Goal: Information Seeking & Learning: Find specific fact

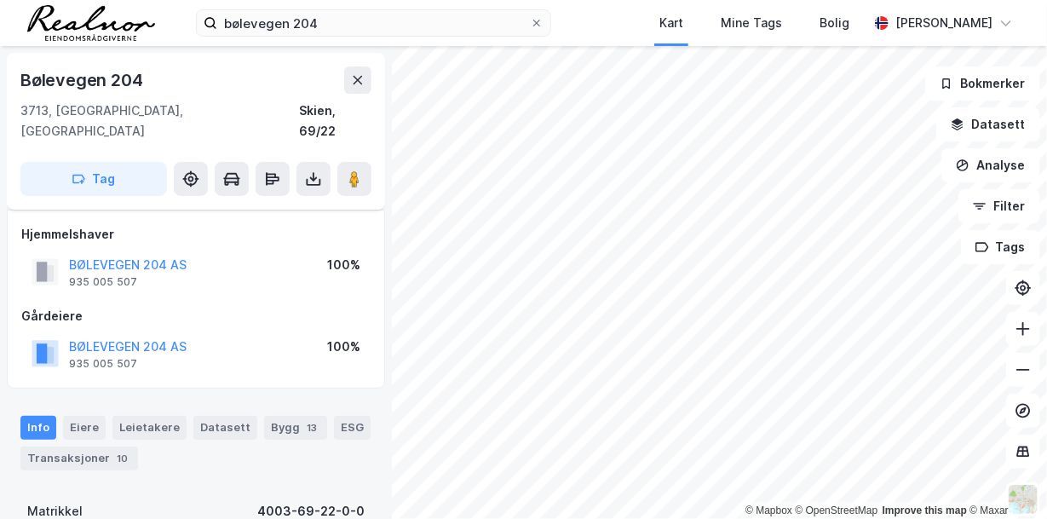
scroll to position [86, 0]
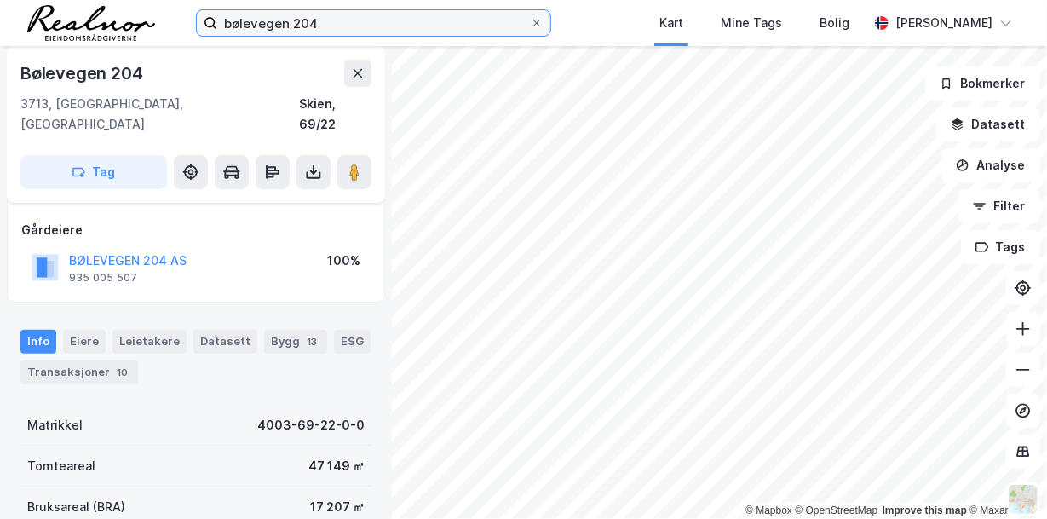
click at [326, 23] on input "bølevegen 204" at bounding box center [373, 23] width 313 height 26
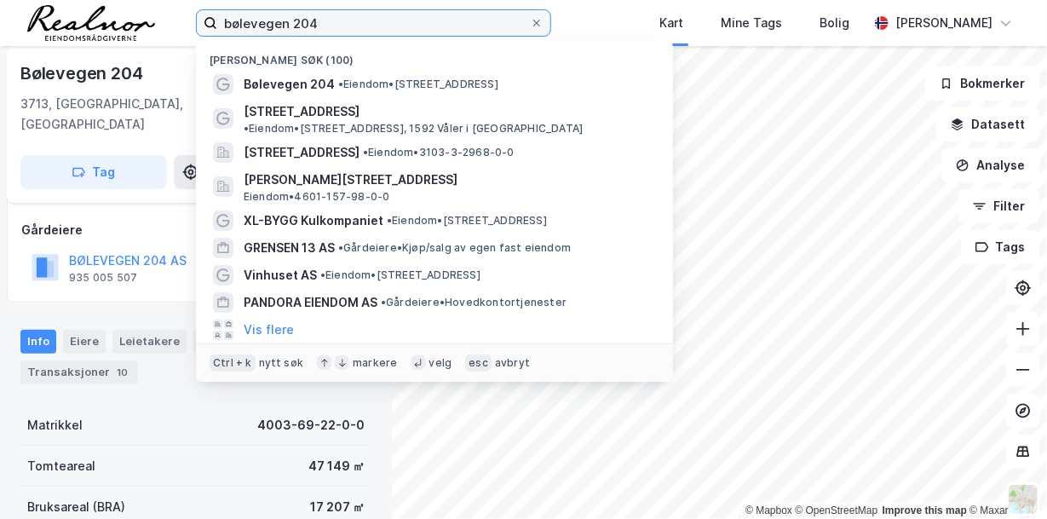
click at [324, 22] on input "bølevegen 204" at bounding box center [373, 23] width 313 height 26
click at [0, 0] on html "bølevegen 204 Nylige søk (100) Bølevegen 204 • Eiendom • [STREET_ADDRESS] • Eie…" at bounding box center [523, 259] width 1047 height 519
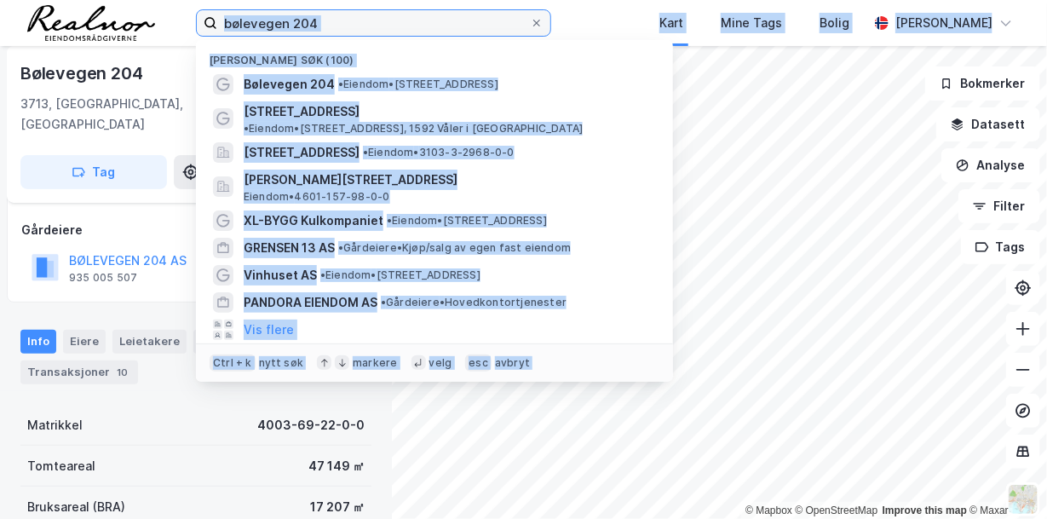
click at [325, 18] on input "bølevegen 204" at bounding box center [373, 23] width 313 height 26
click at [332, 21] on input "bølevegen 204" at bounding box center [373, 23] width 313 height 26
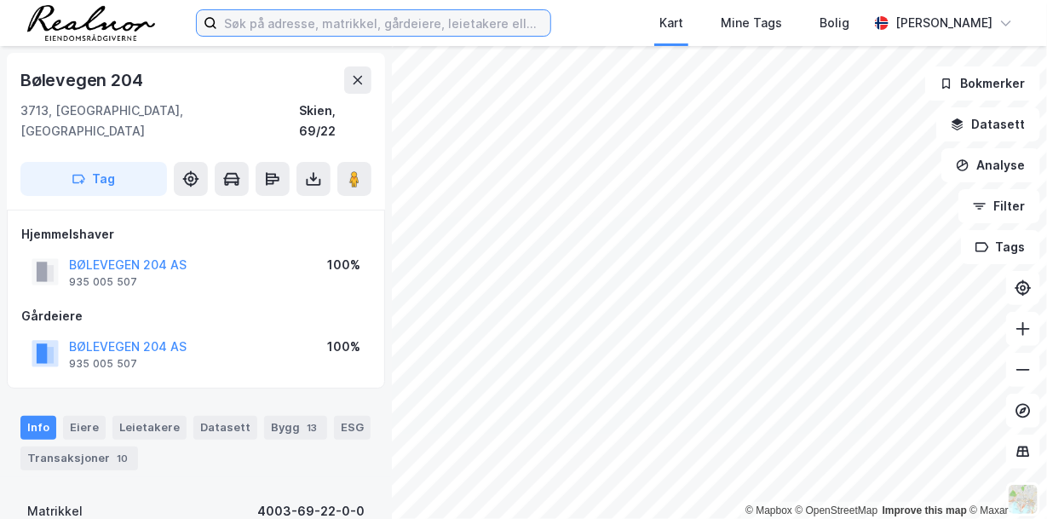
click at [246, 26] on input at bounding box center [383, 23] width 333 height 26
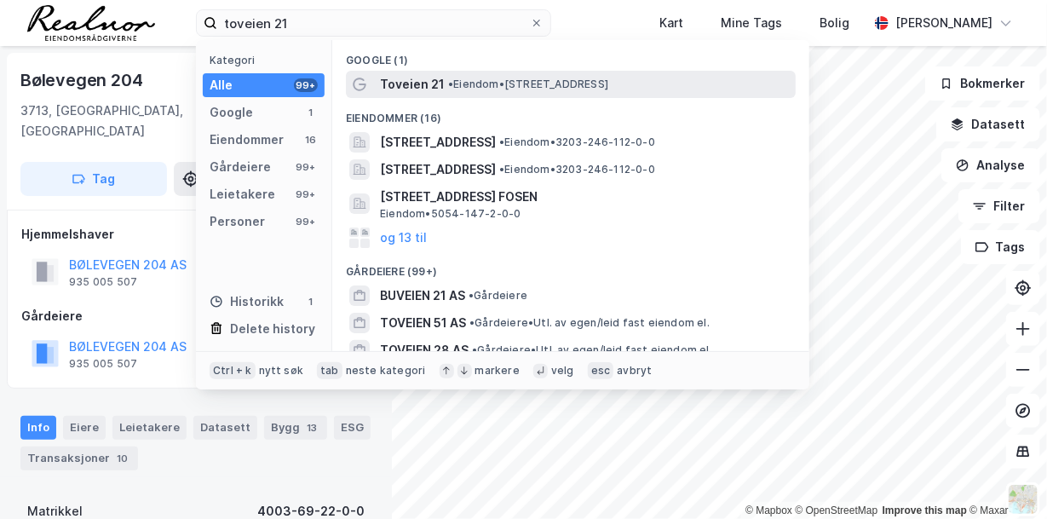
click at [586, 83] on span "• Eiendom • Toveien 21, 1540 Vestby" at bounding box center [528, 85] width 160 height 14
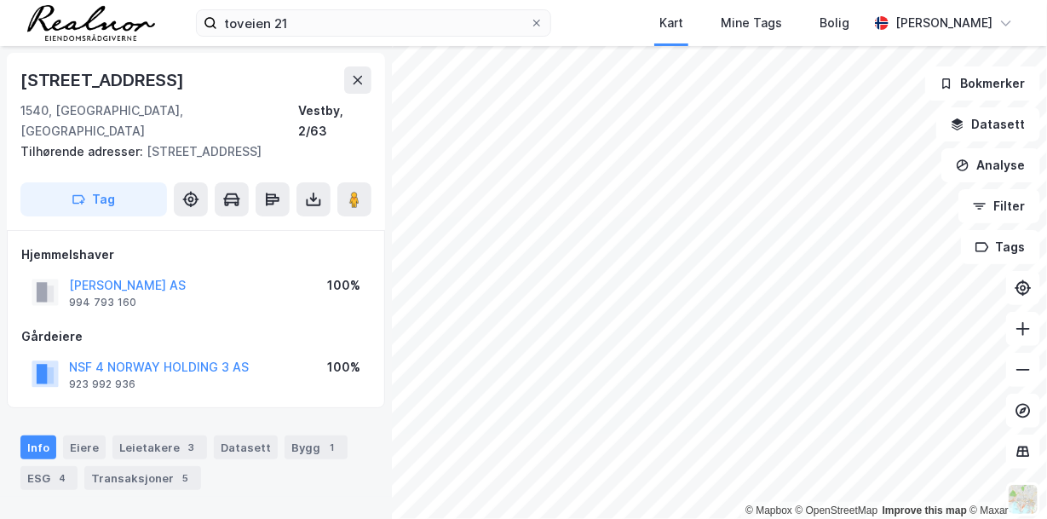
drag, startPoint x: 256, startPoint y: 344, endPoint x: 248, endPoint y: 345, distance: 8.6
click at [248, 353] on div "NSF 4 NORWAY HOLDING 3 AS 923 992 936 100%" at bounding box center [195, 373] width 349 height 41
click at [14, 335] on div "Hjemmelshaver VESTBY LAGERBYGG AS 994 793 160 100% Gårdeiere NSF 4 NORWAY HOLDI…" at bounding box center [196, 319] width 378 height 179
drag, startPoint x: 62, startPoint y: 344, endPoint x: 252, endPoint y: 343, distance: 189.9
click at [252, 353] on div "NSF 4 NORWAY HOLDING 3 AS 923 992 936 100%" at bounding box center [195, 373] width 349 height 41
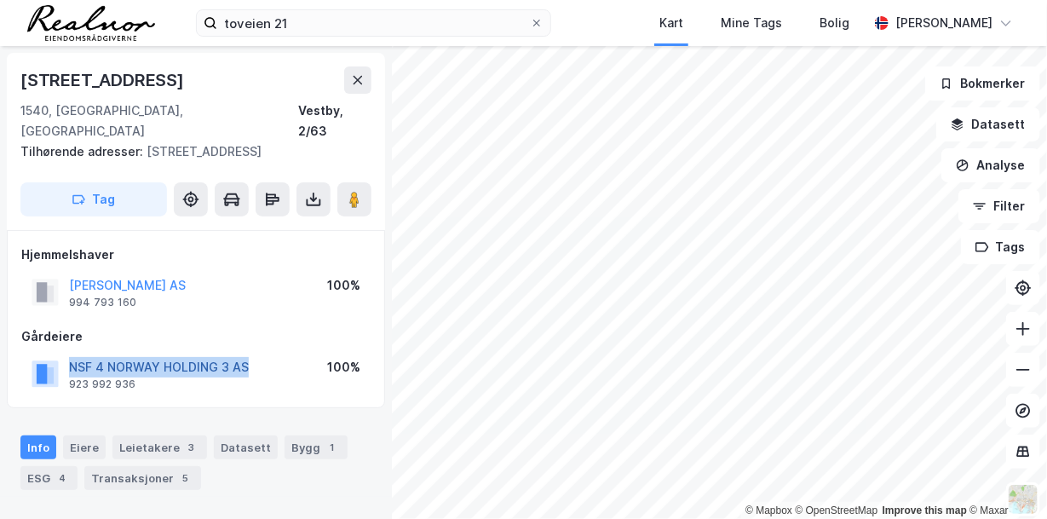
copy button "NSF 4 NORWAY HOLDING 3 AS"
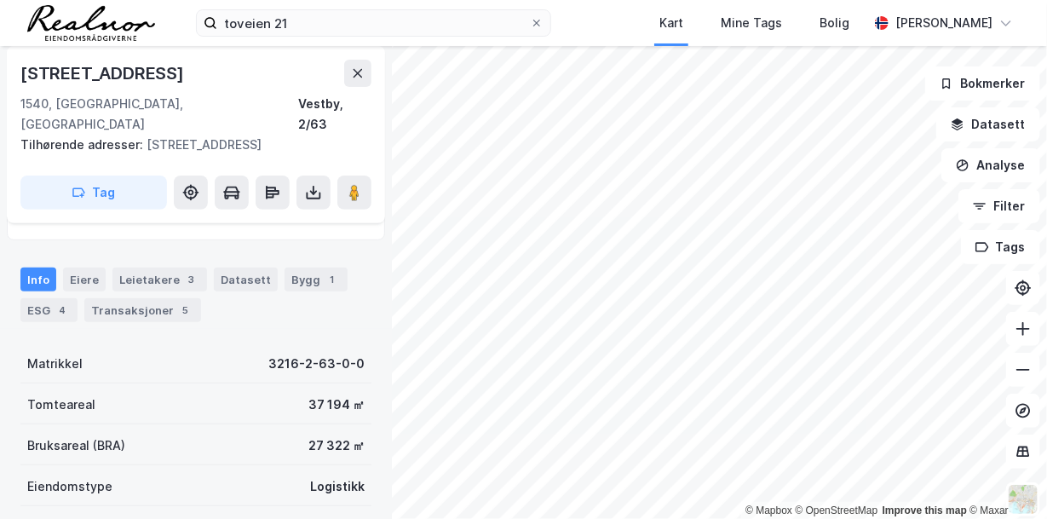
scroll to position [170, 0]
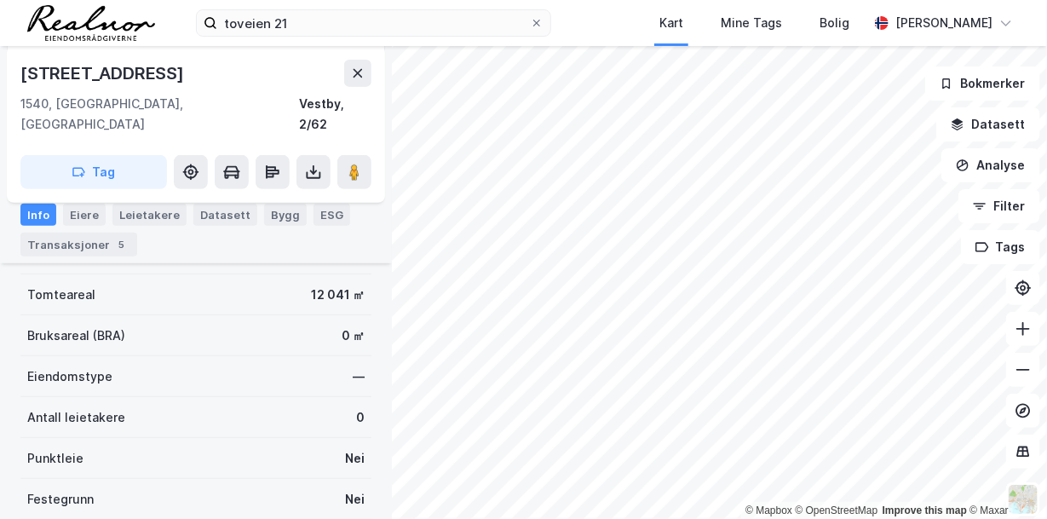
scroll to position [170, 0]
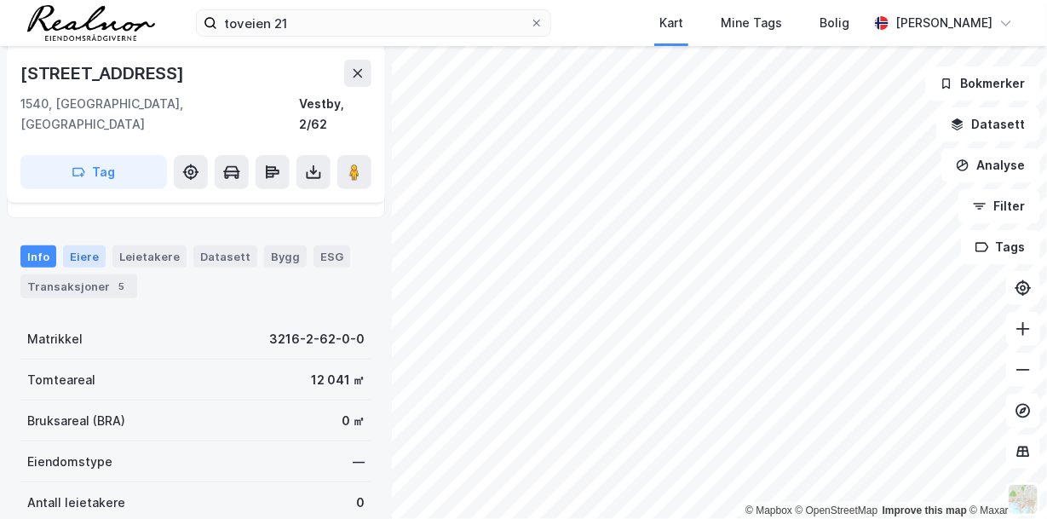
click at [78, 245] on div "Eiere" at bounding box center [84, 256] width 43 height 22
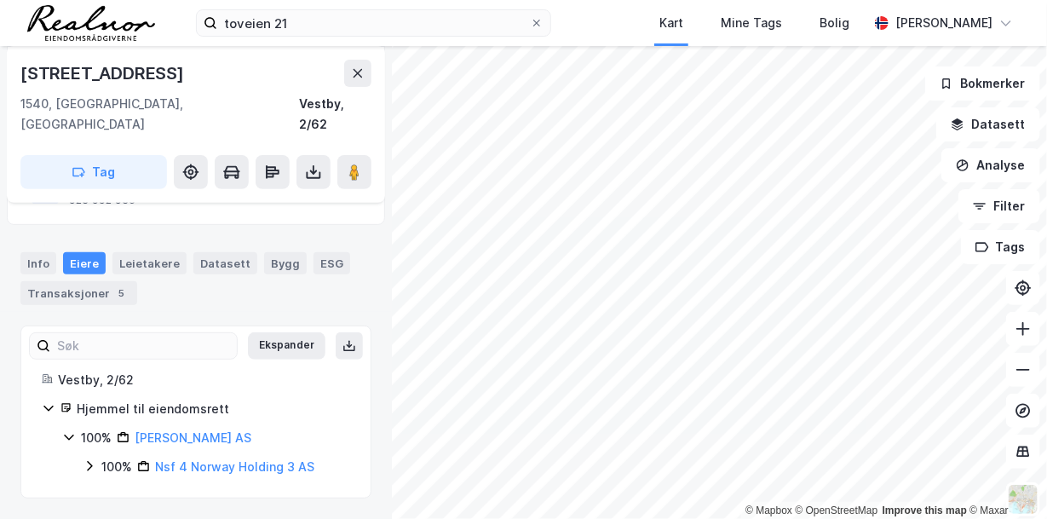
scroll to position [141, 0]
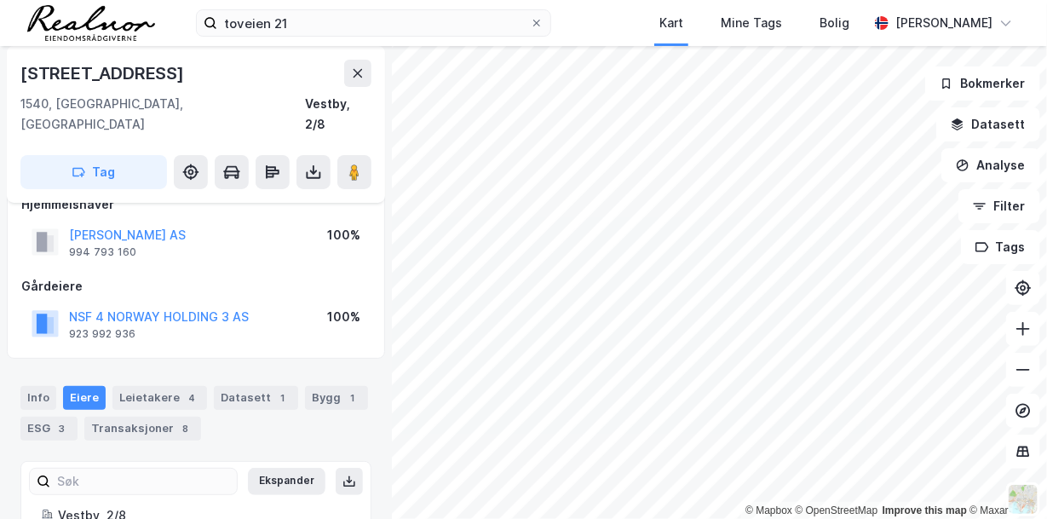
scroll to position [7, 0]
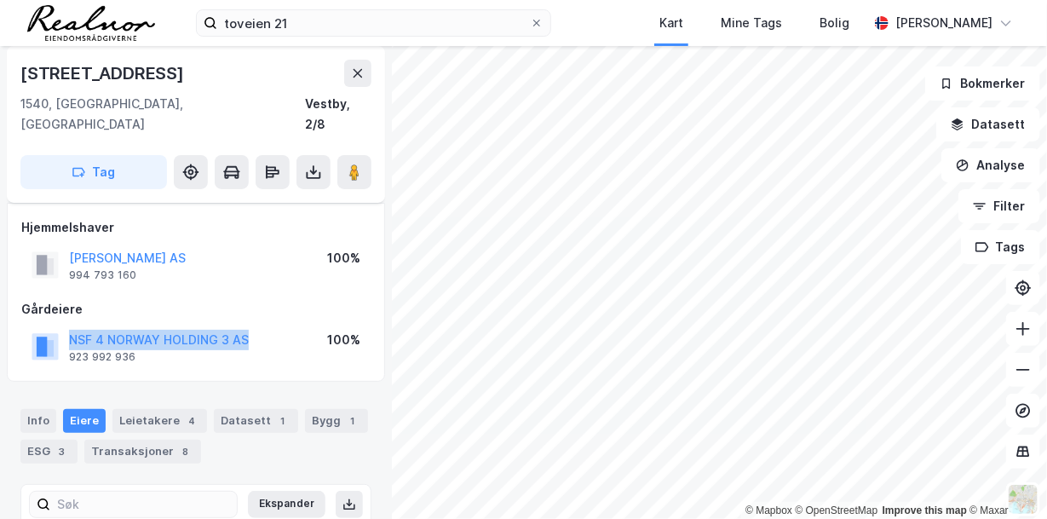
drag, startPoint x: 257, startPoint y: 319, endPoint x: 68, endPoint y: 311, distance: 189.2
click at [68, 326] on div "NSF 4 NORWAY HOLDING 3 AS 923 992 936 100%" at bounding box center [195, 346] width 349 height 41
copy button "NSF 4 NORWAY HOLDING 3 AS"
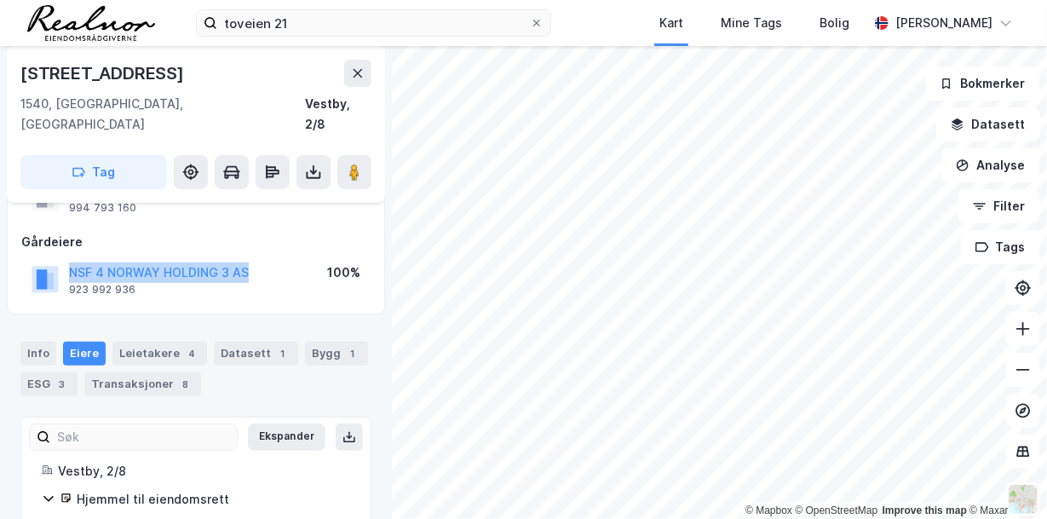
scroll to position [92, 0]
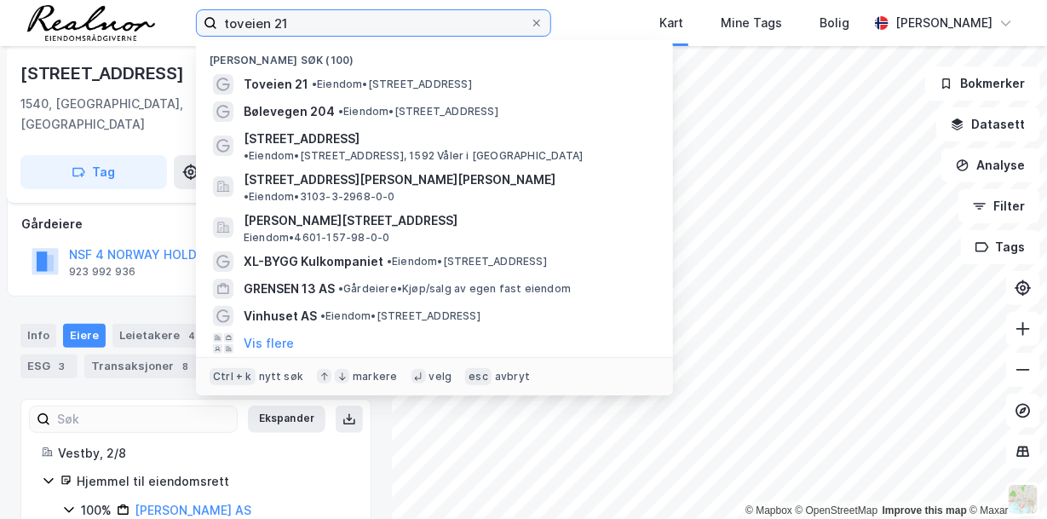
drag, startPoint x: 302, startPoint y: 22, endPoint x: 220, endPoint y: 13, distance: 83.1
click at [220, 13] on input "toveien 21" at bounding box center [373, 23] width 313 height 26
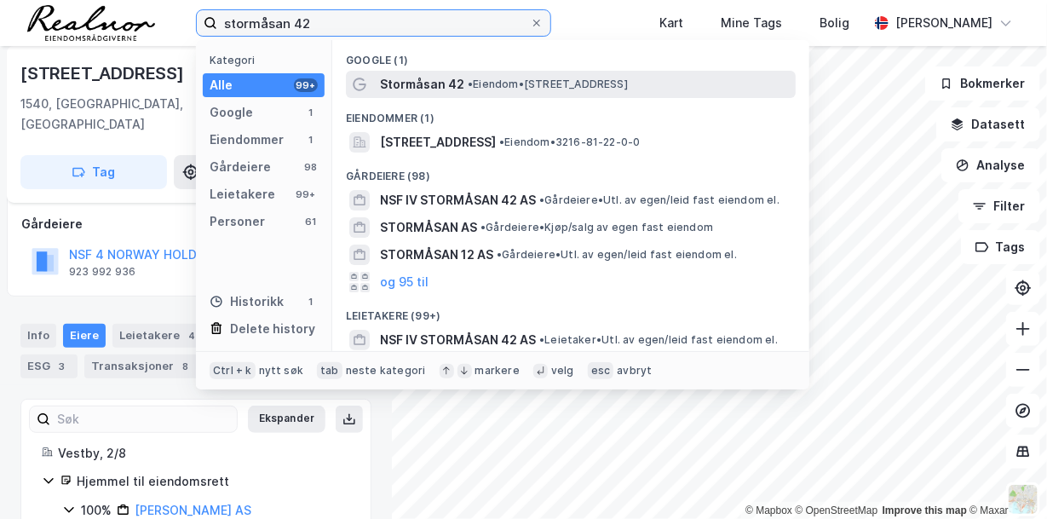
type input "stormåsan 42"
click at [451, 86] on span "Stormåsan 42" at bounding box center [422, 84] width 84 height 20
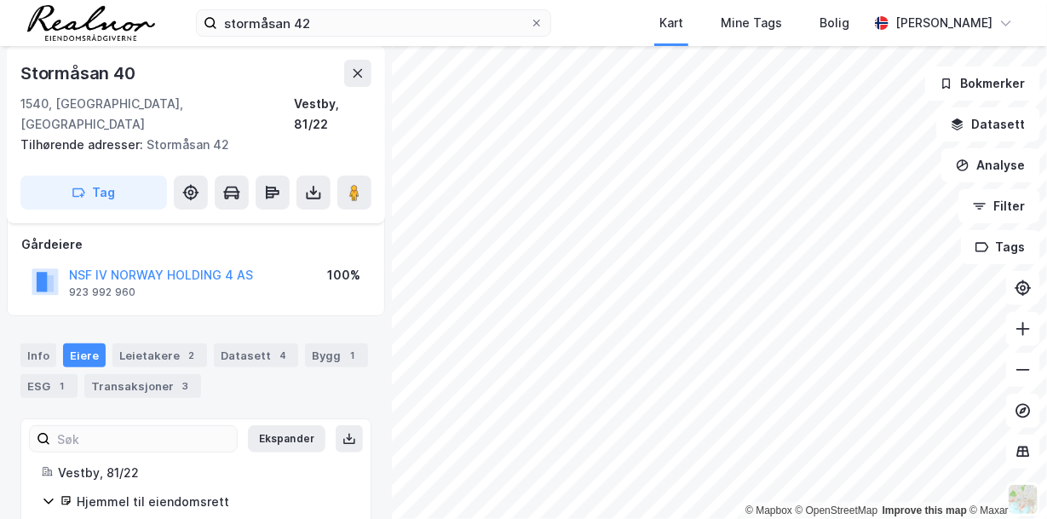
scroll to position [7, 0]
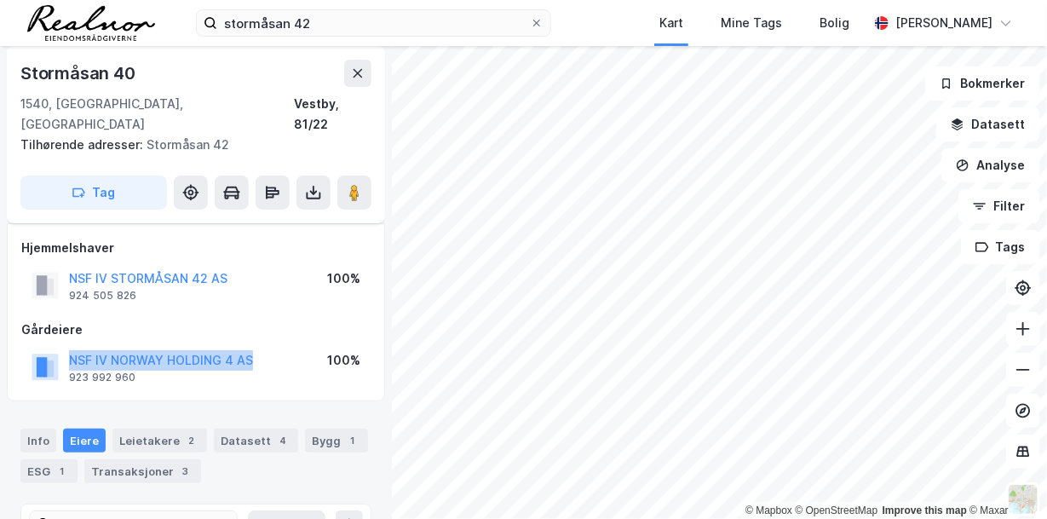
drag, startPoint x: 257, startPoint y: 339, endPoint x: 67, endPoint y: 331, distance: 190.1
click at [67, 347] on div "NSF IV NORWAY HOLDING 4 AS 923 992 960 100%" at bounding box center [195, 367] width 349 height 41
copy button "NSF IV NORWAY HOLDING 4 AS"
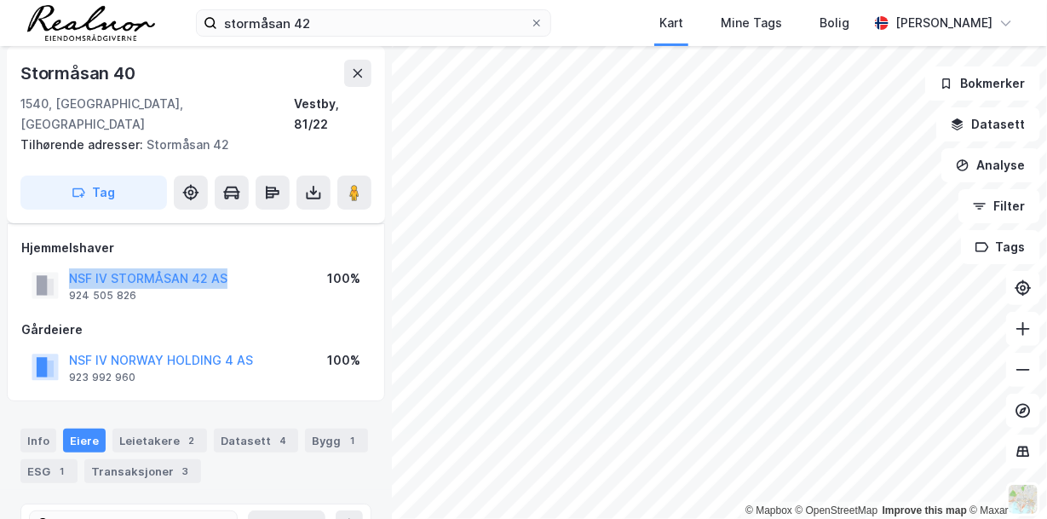
drag, startPoint x: 230, startPoint y: 256, endPoint x: 72, endPoint y: 244, distance: 158.9
click at [72, 265] on div "NSF IV STORMÅSAN 42 AS 924 505 826 100%" at bounding box center [195, 285] width 349 height 41
copy button "NSF IV STORMÅSAN 42 AS"
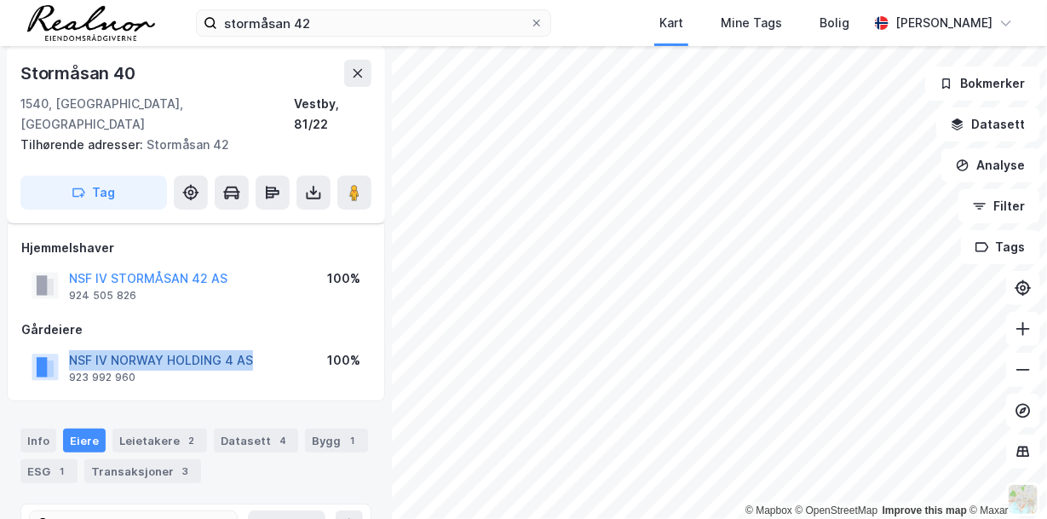
drag, startPoint x: 267, startPoint y: 341, endPoint x: 72, endPoint y: 334, distance: 196.0
click at [72, 347] on div "NSF IV NORWAY HOLDING 4 AS 923 992 960 100%" at bounding box center [195, 367] width 349 height 41
copy button "NSF IV NORWAY HOLDING 4 AS"
